Goal: Information Seeking & Learning: Learn about a topic

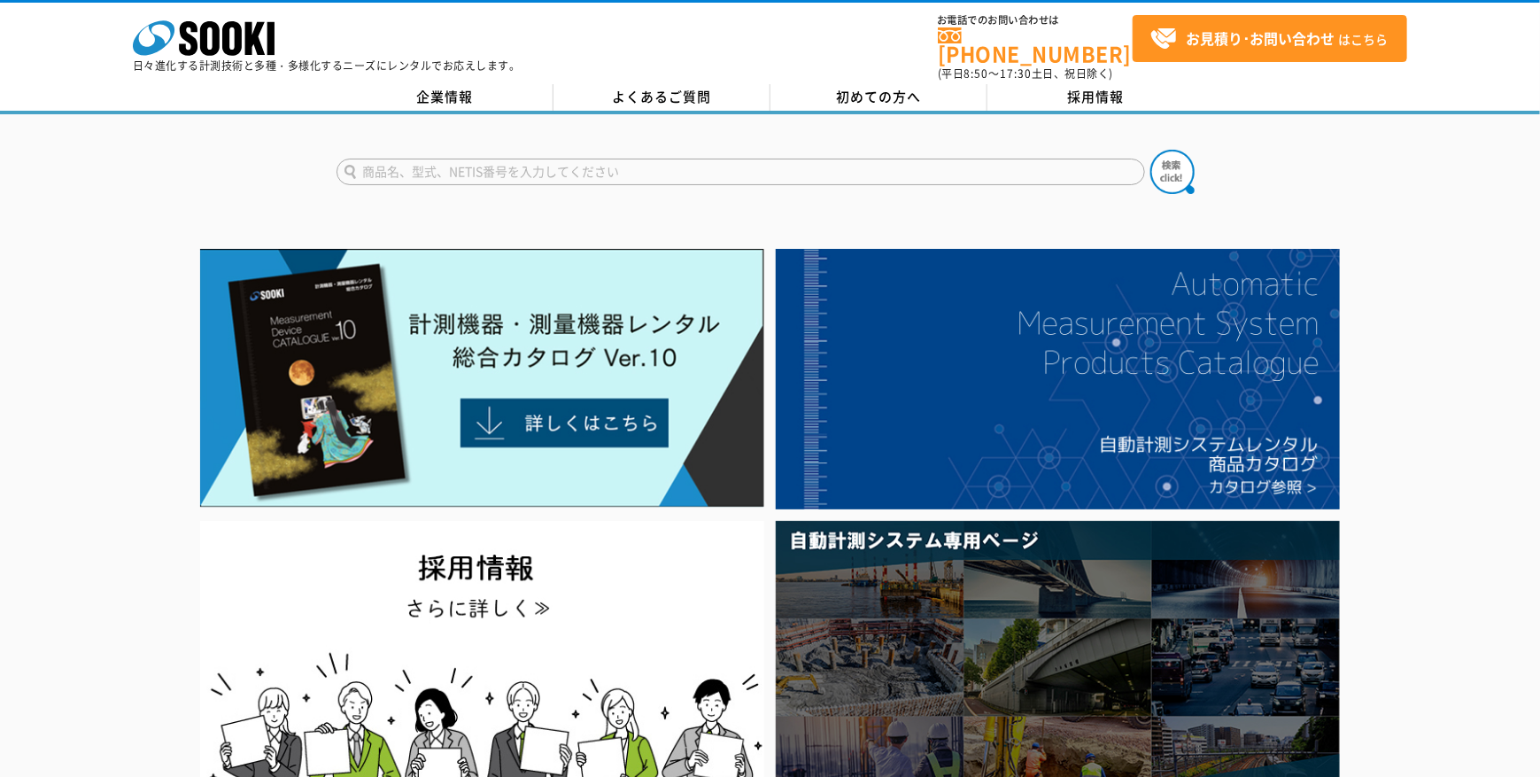
click at [660, 165] on input "text" at bounding box center [740, 172] width 808 height 27
type input "塗膜厚"
click at [1150, 150] on button at bounding box center [1172, 172] width 44 height 44
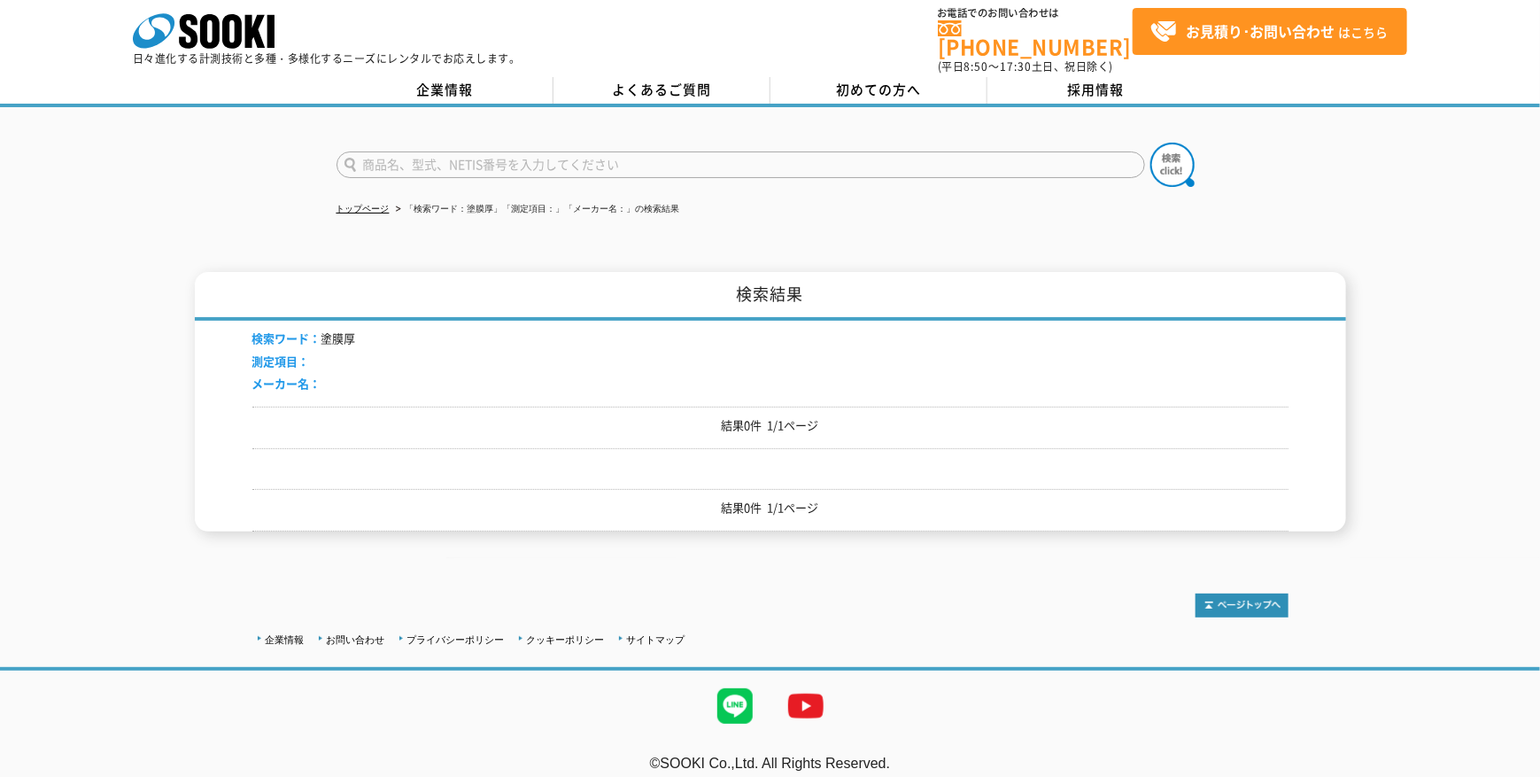
scroll to position [10, 0]
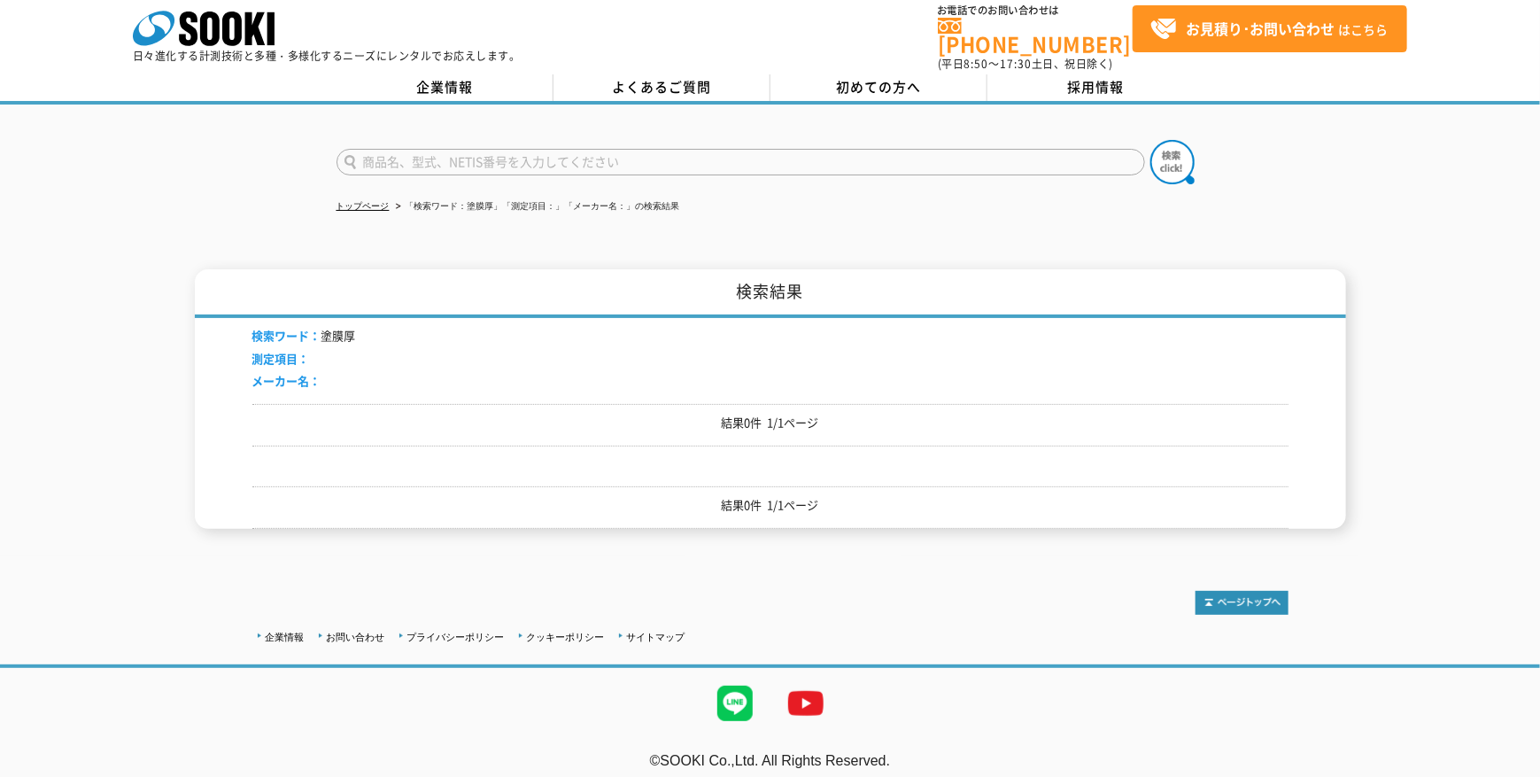
click at [414, 149] on input "text" at bounding box center [740, 162] width 808 height 27
type input "と"
type input "塗膜"
click at [1167, 141] on img at bounding box center [1172, 162] width 44 height 44
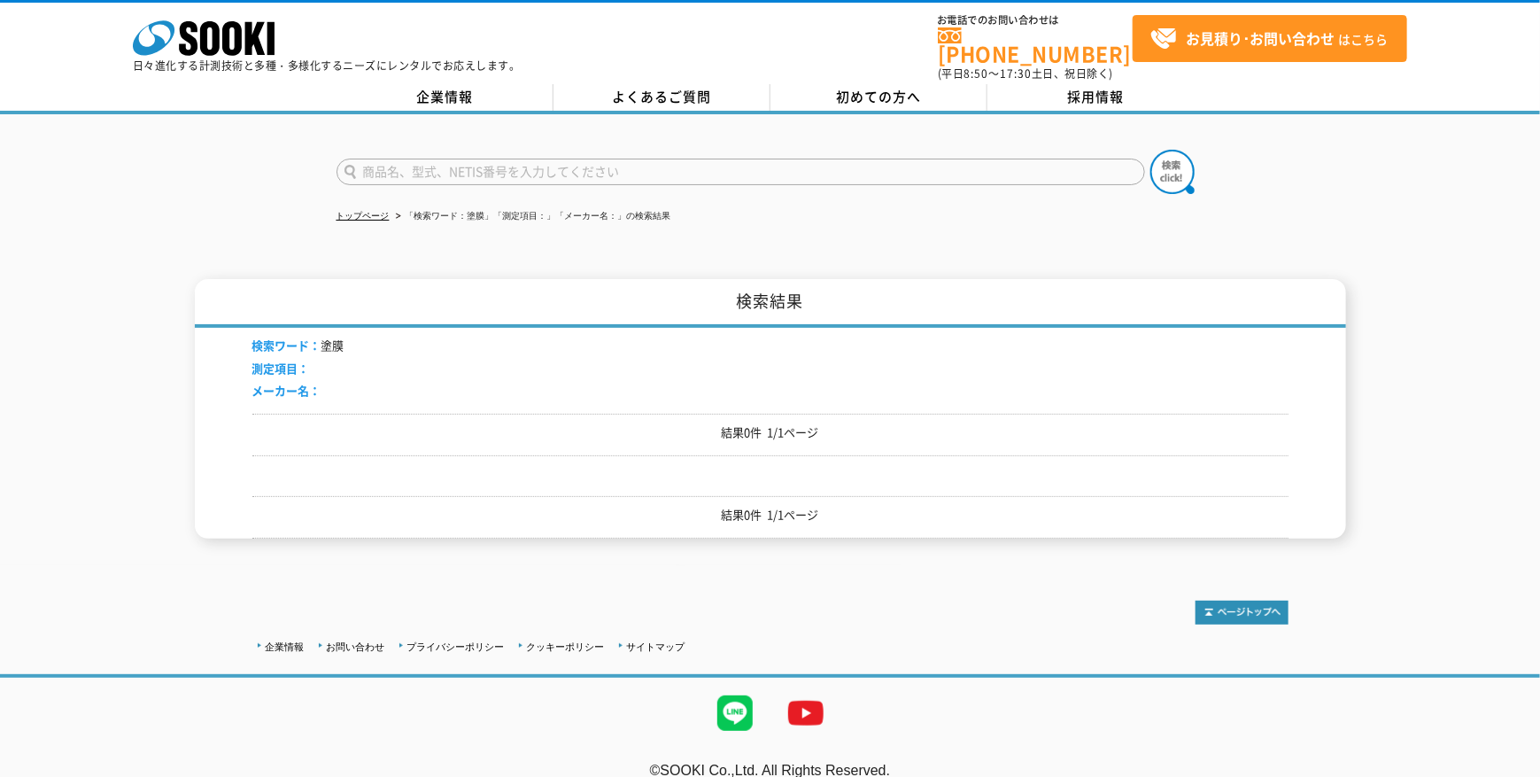
scroll to position [10, 0]
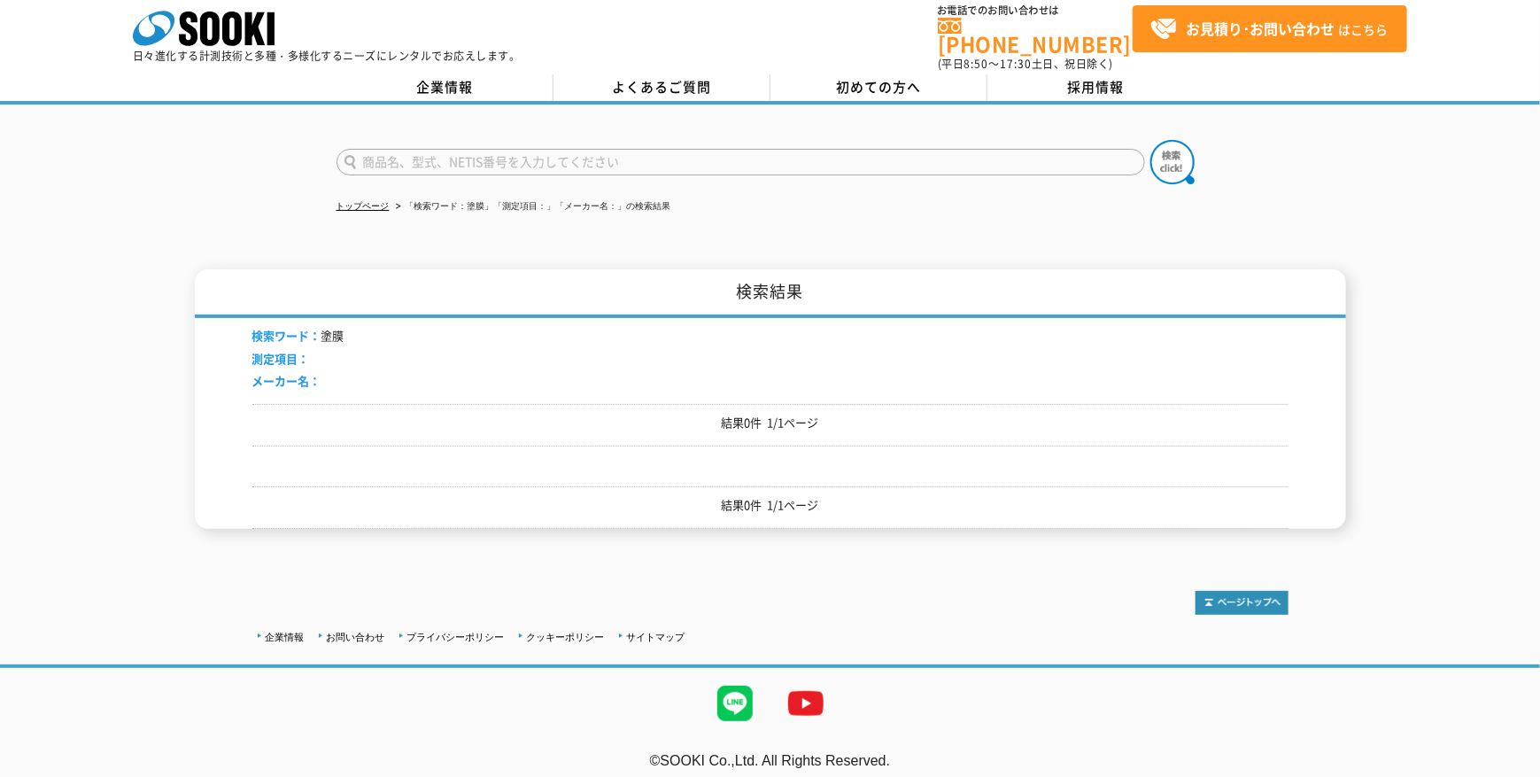
click at [419, 149] on input "text" at bounding box center [740, 162] width 808 height 27
type input "塗装"
click at [1150, 140] on button at bounding box center [1172, 162] width 44 height 44
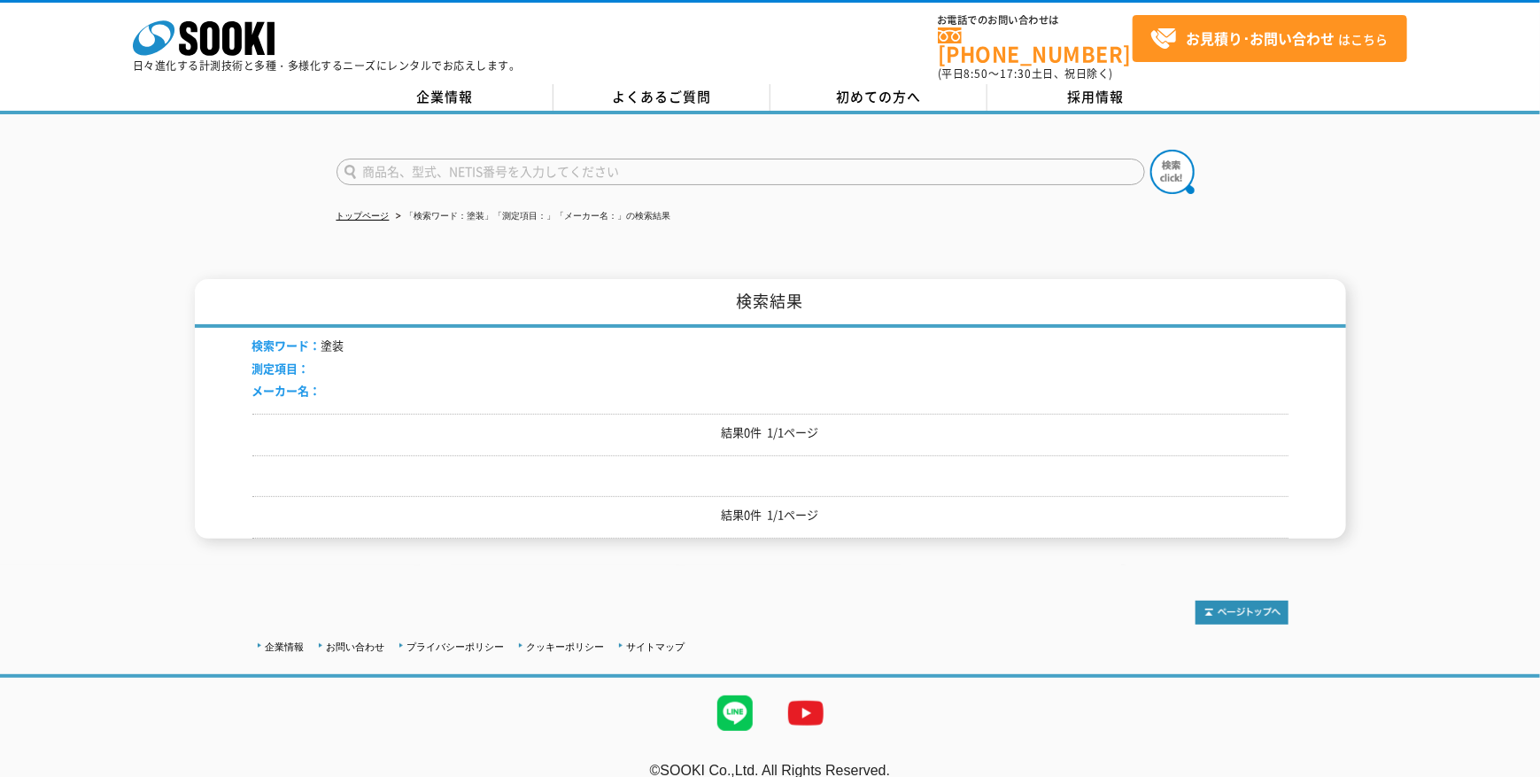
scroll to position [10, 0]
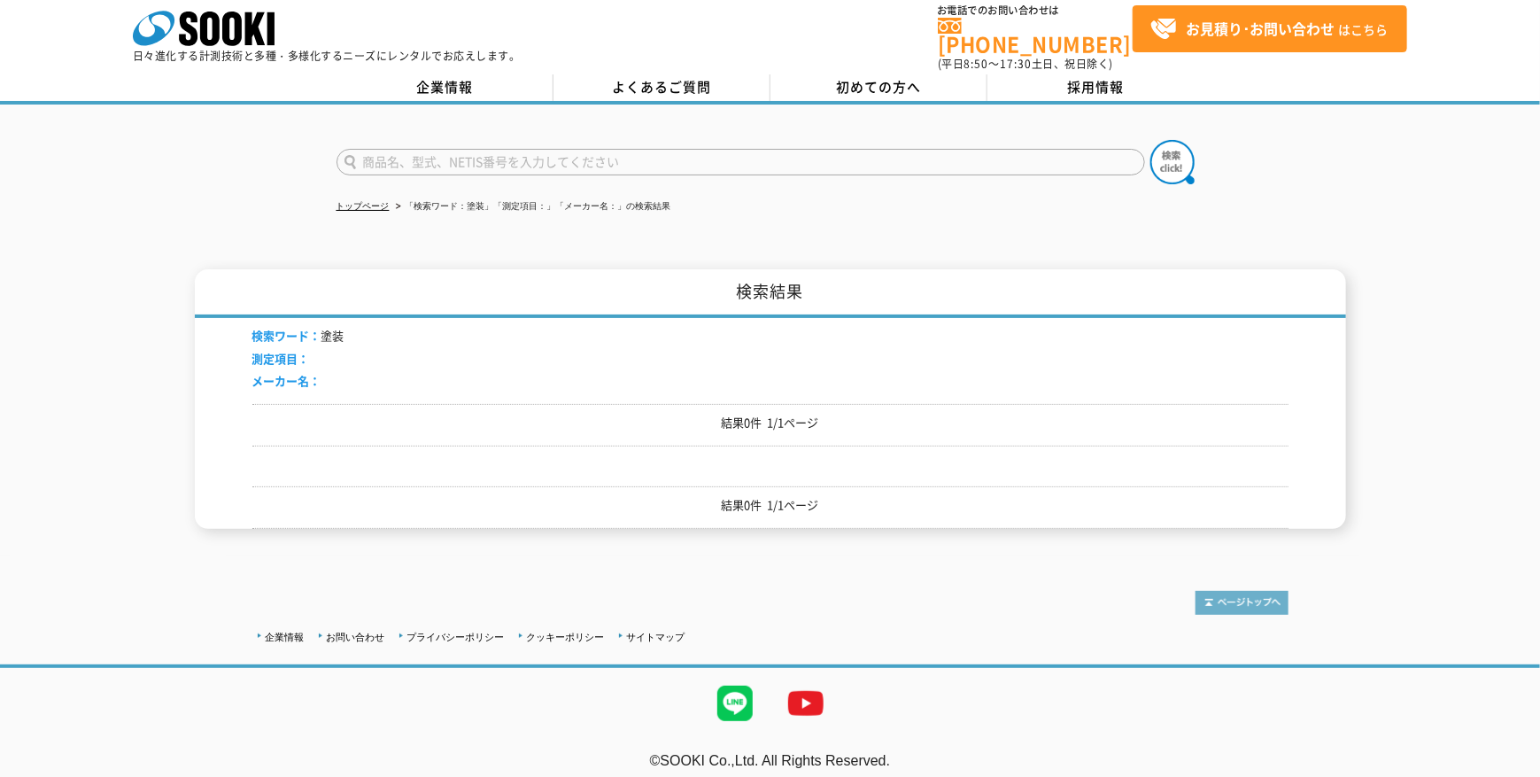
click at [1208, 591] on img at bounding box center [1241, 603] width 93 height 24
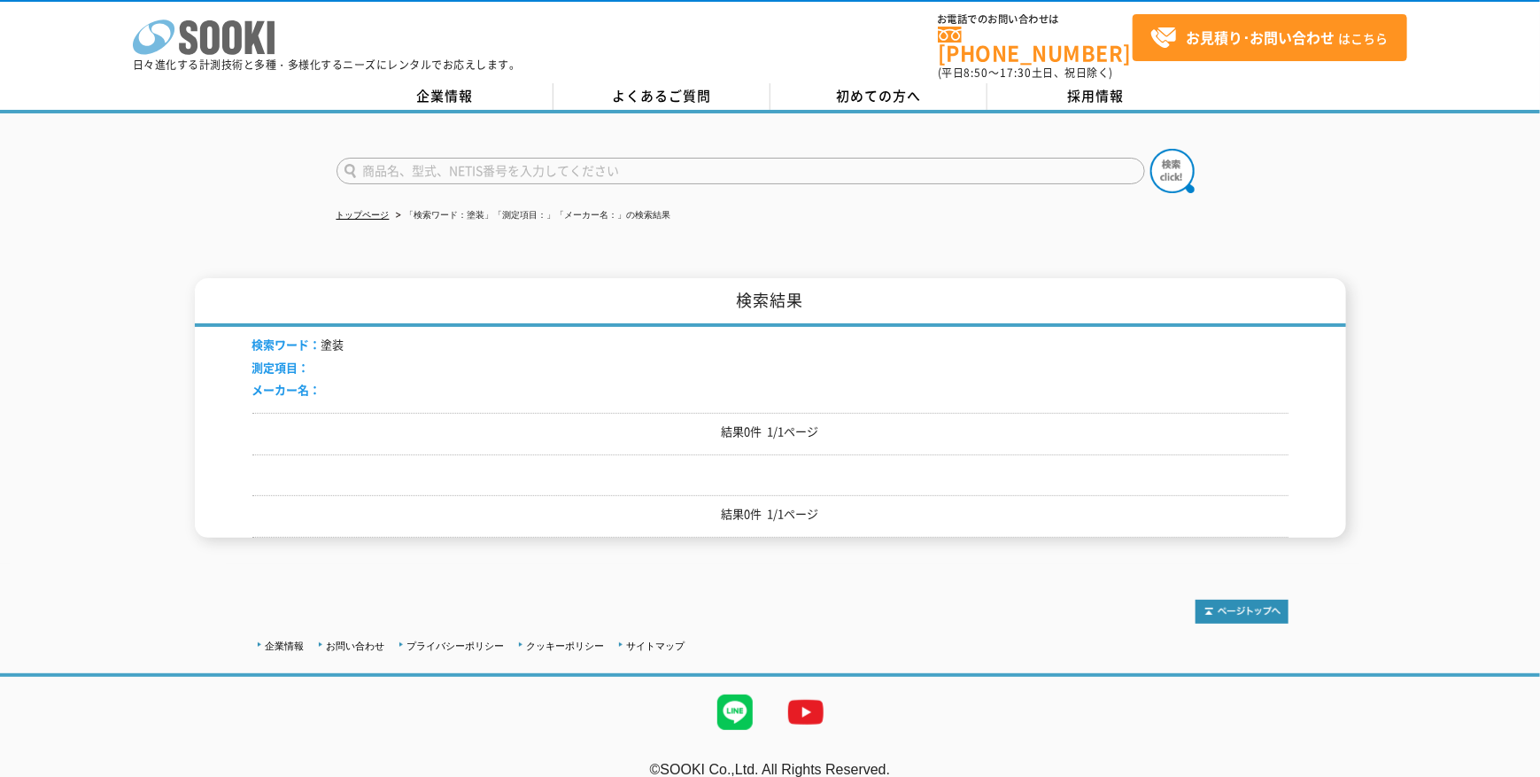
scroll to position [0, 0]
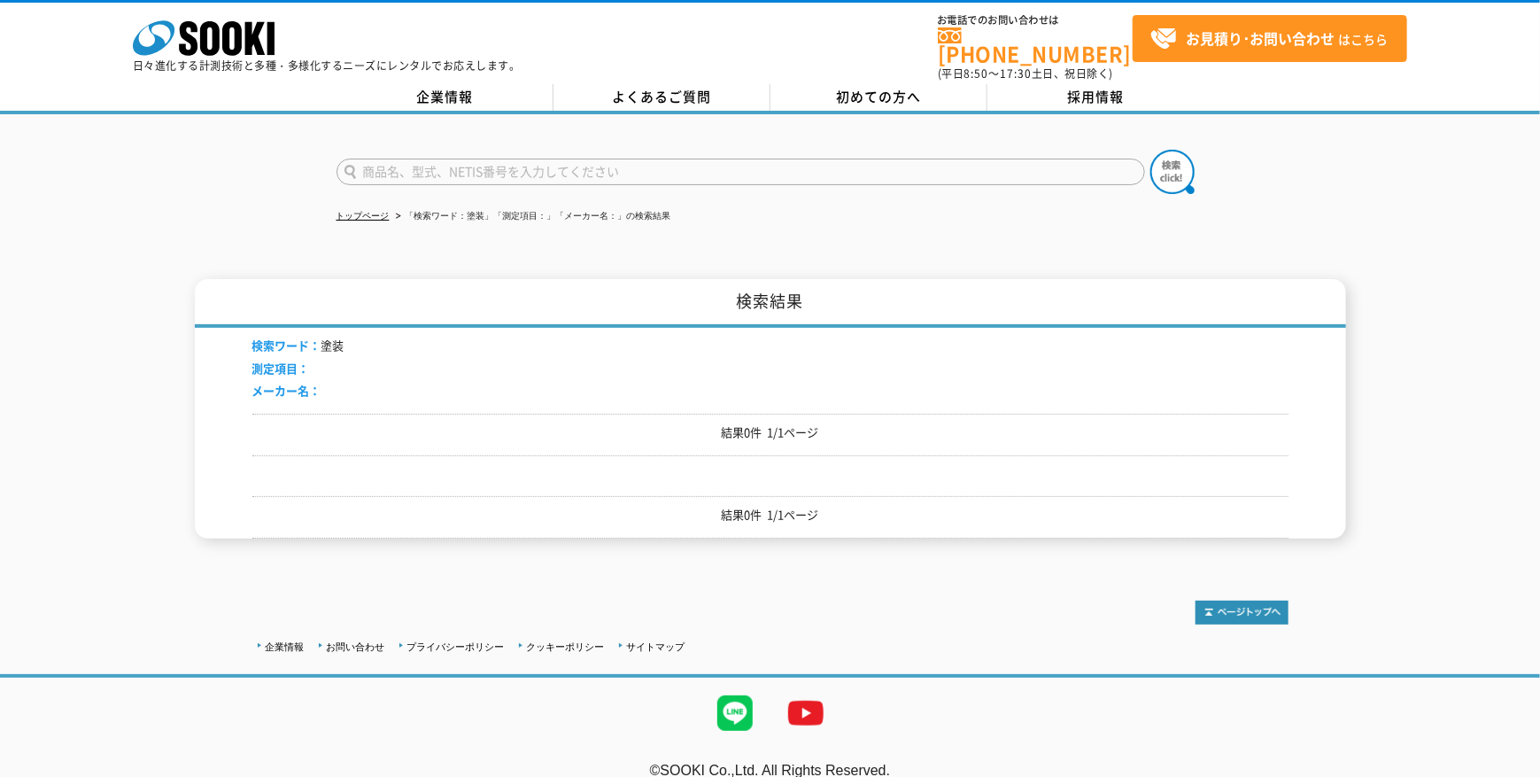
click at [184, 259] on div "トップページ 「検索ワード：塗装」「測定項目：」「メーカー名：」の検索結果 検索結果 検索ワード： 塗装 測定項目： メーカー名： 結果0件 1/1ページ 結…" at bounding box center [770, 339] width 1540 height 451
